Goal: Use online tool/utility: Utilize a website feature to perform a specific function

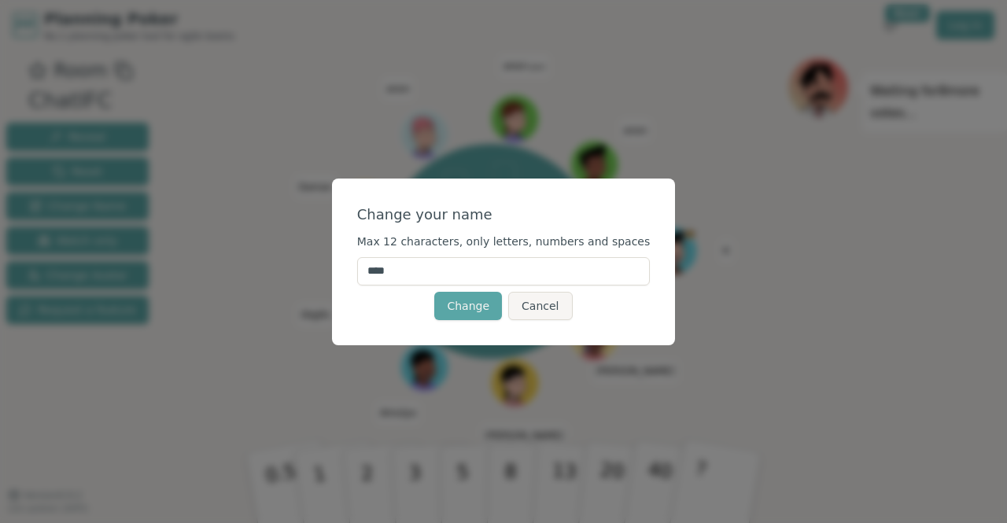
drag, startPoint x: 417, startPoint y: 271, endPoint x: 330, endPoint y: 246, distance: 90.7
click at [336, 248] on div "Change your name Max 12 characters, only letters, numbers and spaces **** Chang…" at bounding box center [503, 261] width 1007 height 523
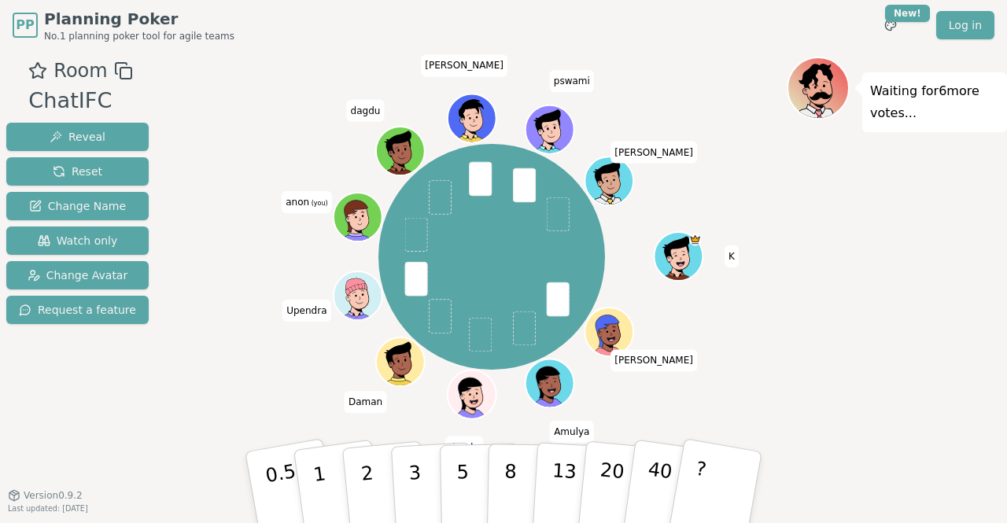
click at [563, 303] on span at bounding box center [558, 299] width 23 height 35
click at [411, 277] on span at bounding box center [416, 278] width 23 height 35
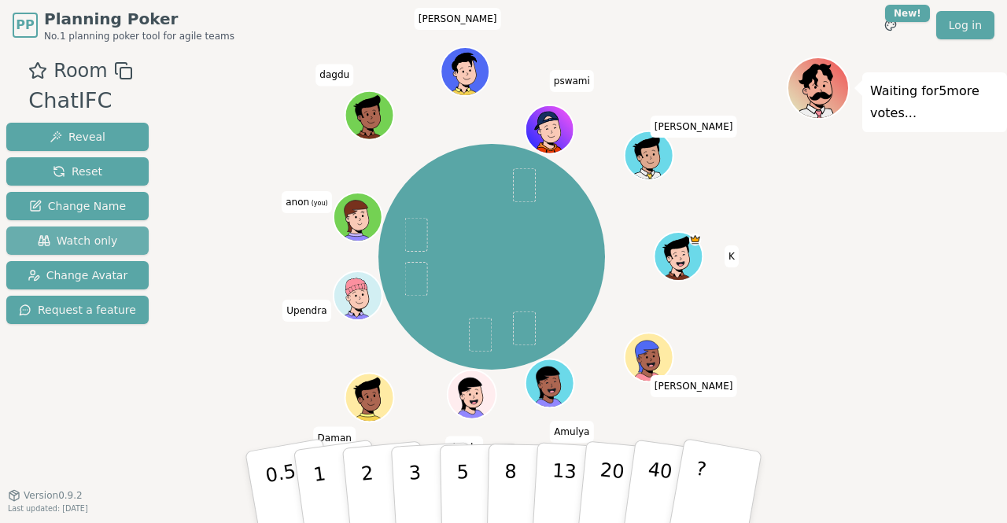
click at [55, 234] on span "Watch only" at bounding box center [78, 241] width 80 height 16
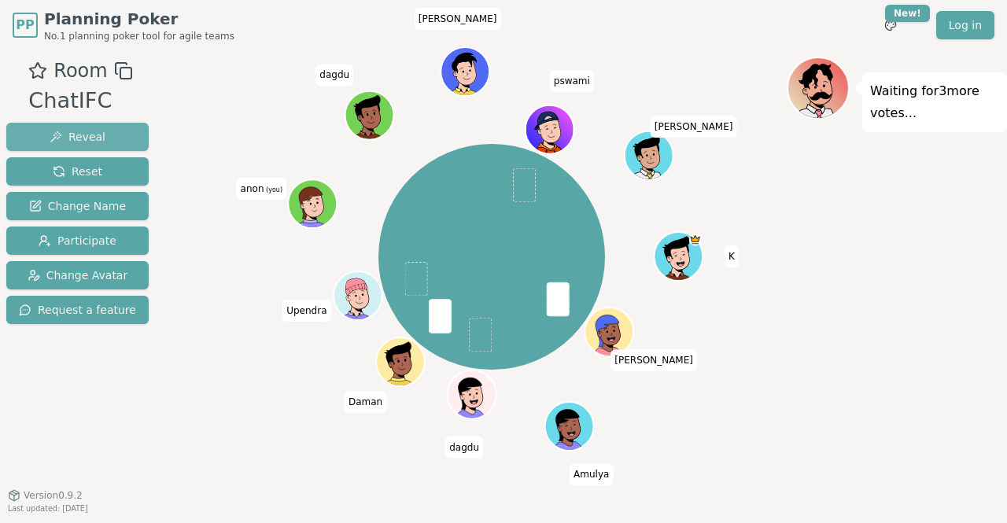
click at [76, 140] on span "Reveal" at bounding box center [78, 137] width 56 height 16
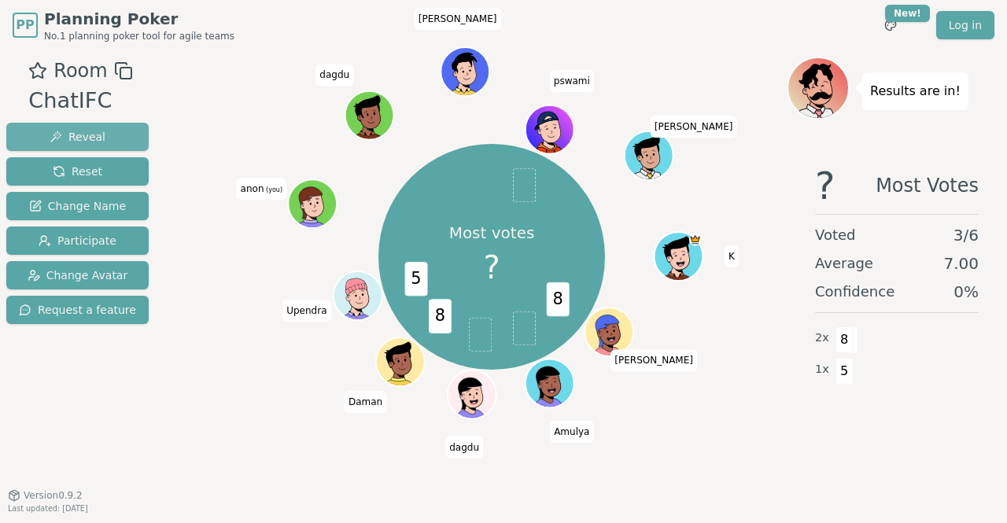
click at [96, 136] on span "Reveal" at bounding box center [78, 137] width 56 height 16
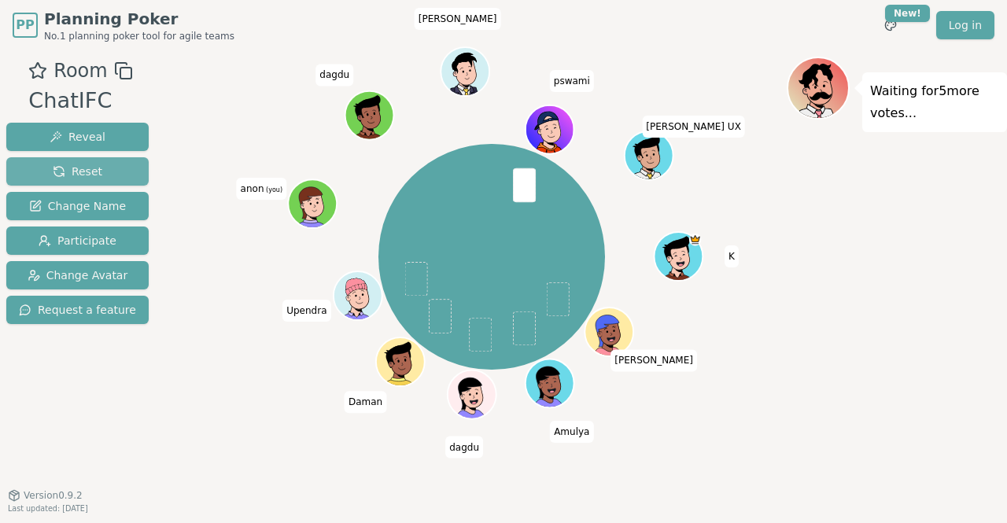
click at [70, 172] on span "Reset" at bounding box center [78, 172] width 50 height 16
